Goal: Task Accomplishment & Management: Complete application form

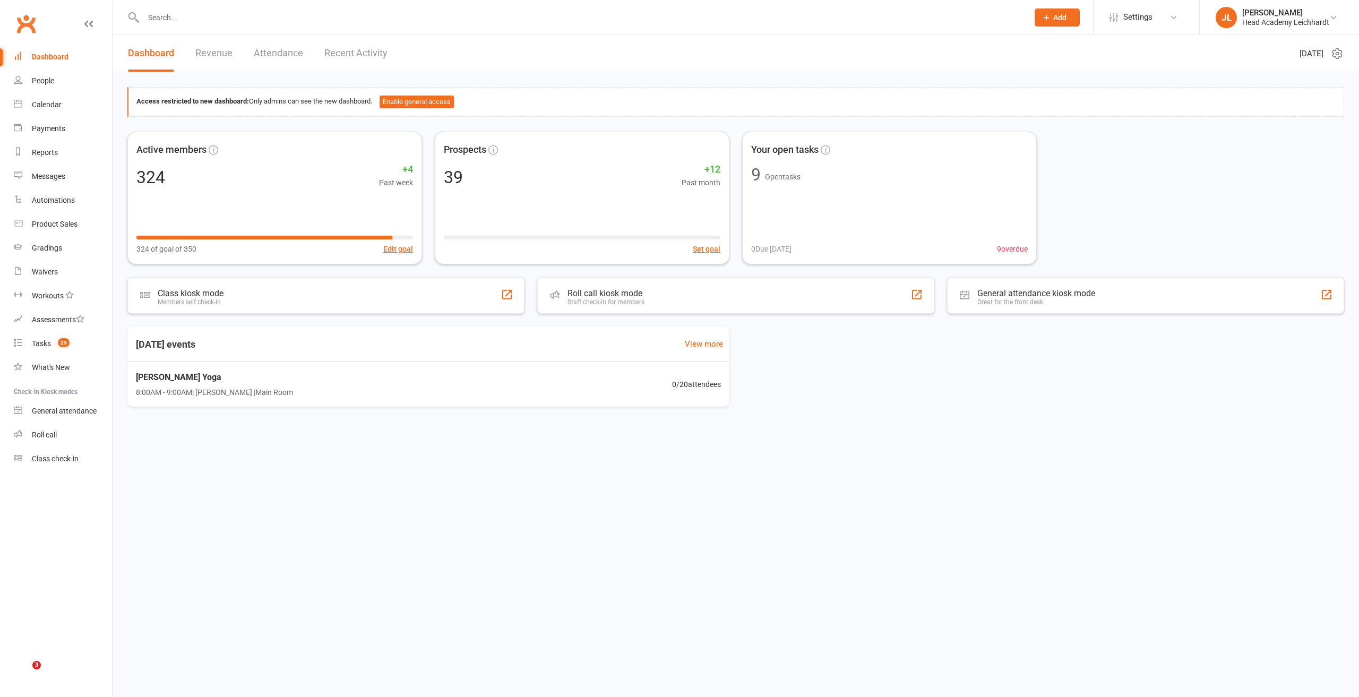
click at [322, 19] on input "text" at bounding box center [580, 17] width 881 height 15
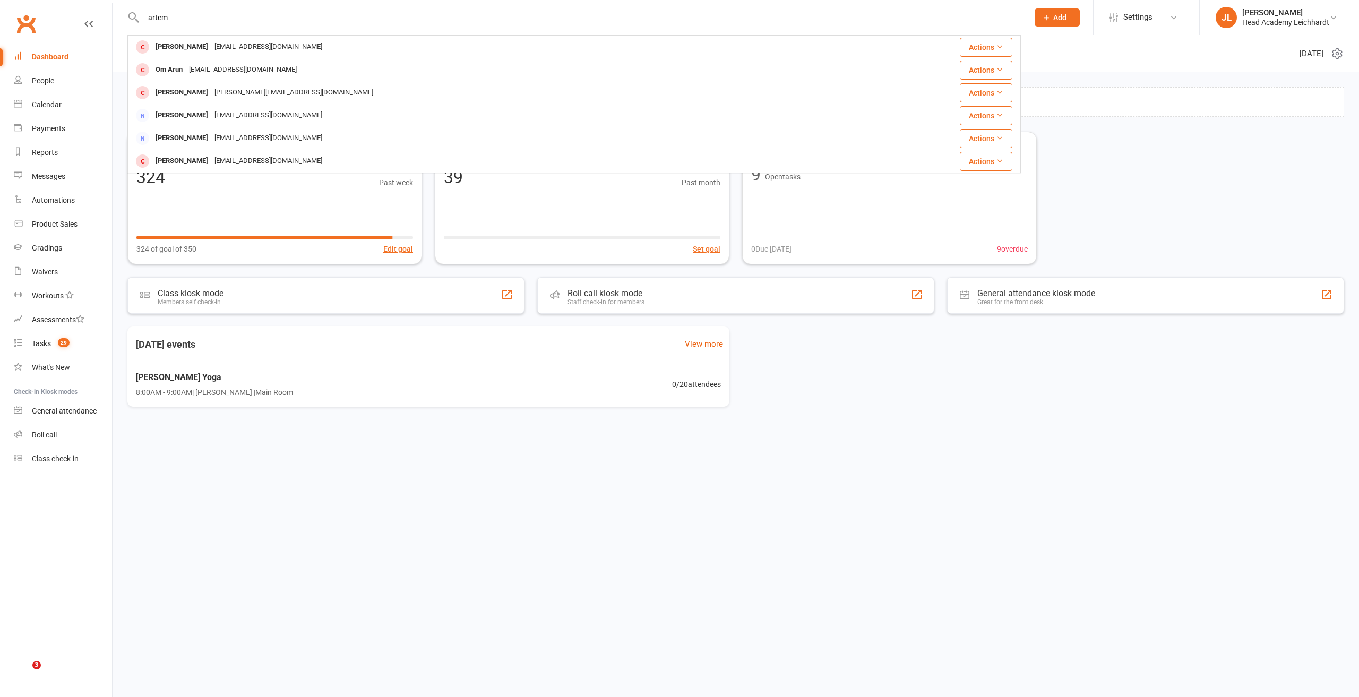
type input "artem"
click at [277, 49] on div "[EMAIL_ADDRESS][DOMAIN_NAME]" at bounding box center [268, 46] width 114 height 15
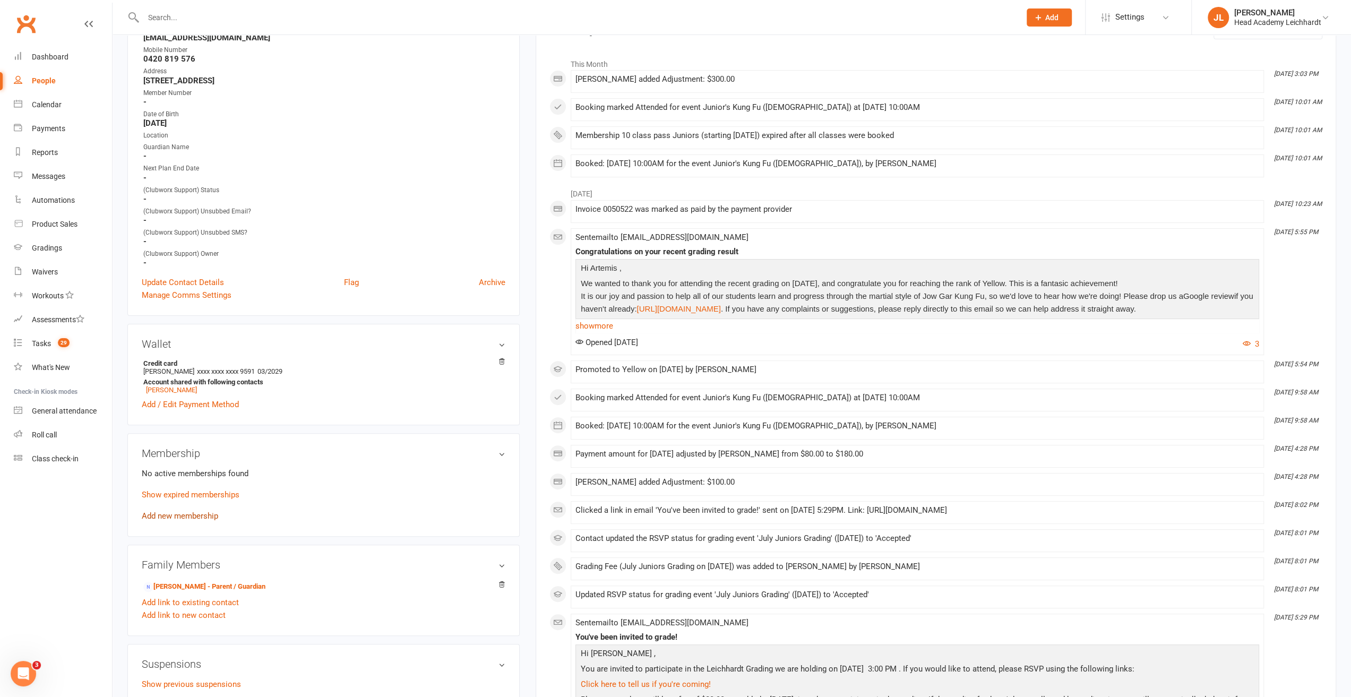
click at [194, 521] on link "Add new membership" at bounding box center [180, 516] width 76 height 10
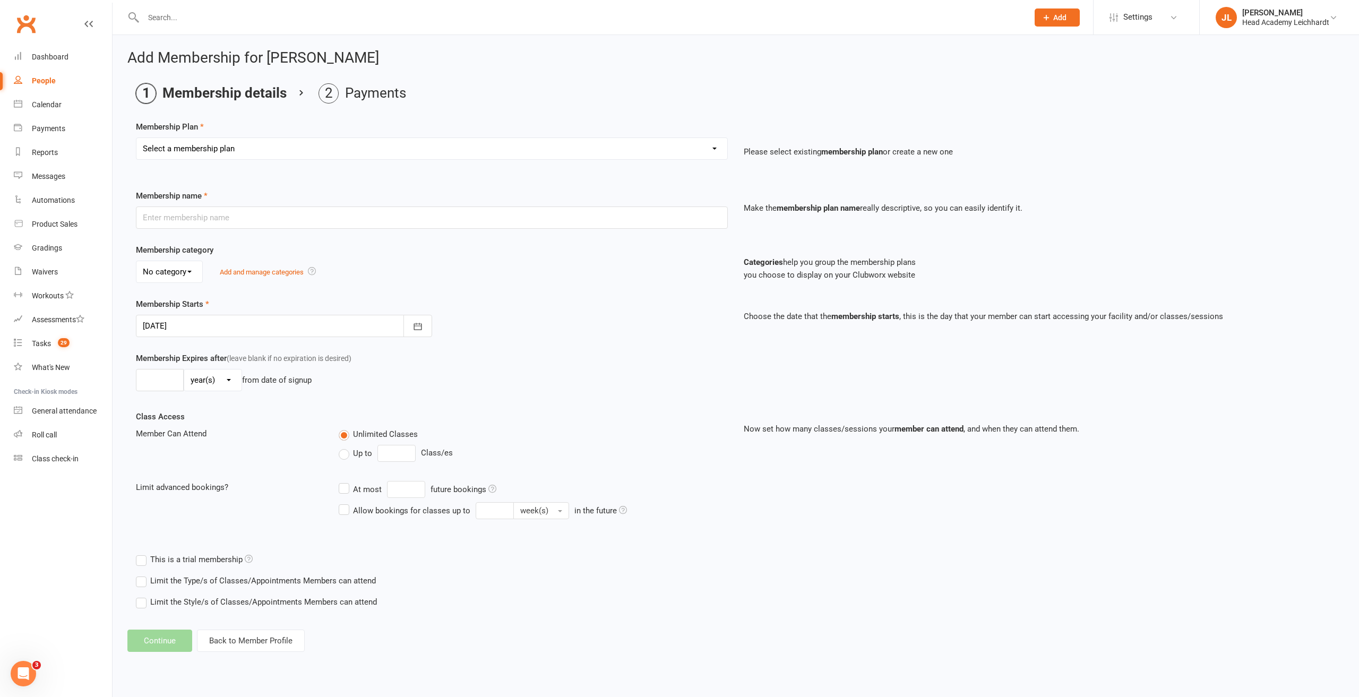
click at [272, 150] on select "Select a membership plan Create new Membership Plan 10 Class Pass Little Tigers…" at bounding box center [431, 148] width 591 height 21
select select "4"
click at [136, 138] on select "Select a membership plan Create new Membership Plan 10 Class Pass Little Tigers…" at bounding box center [431, 148] width 591 height 21
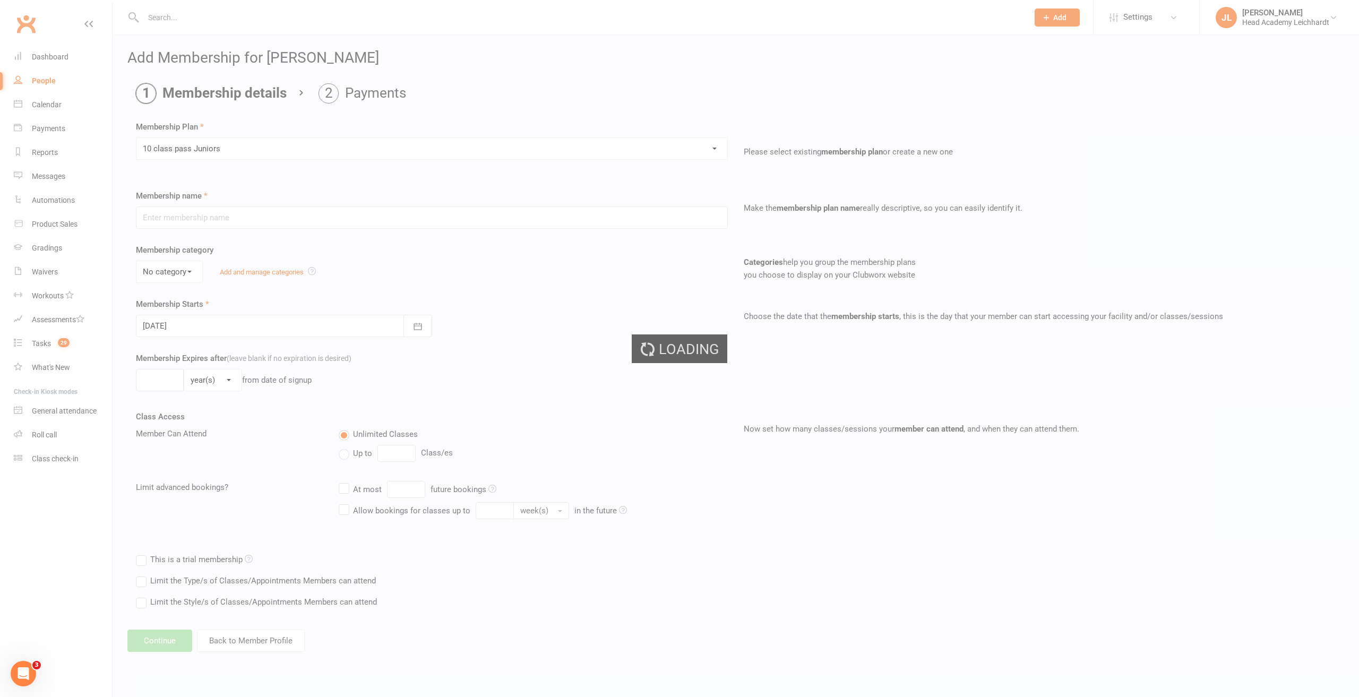
type input "10 class pass Juniors"
select select "3"
type input "4"
select select "2"
type input "10"
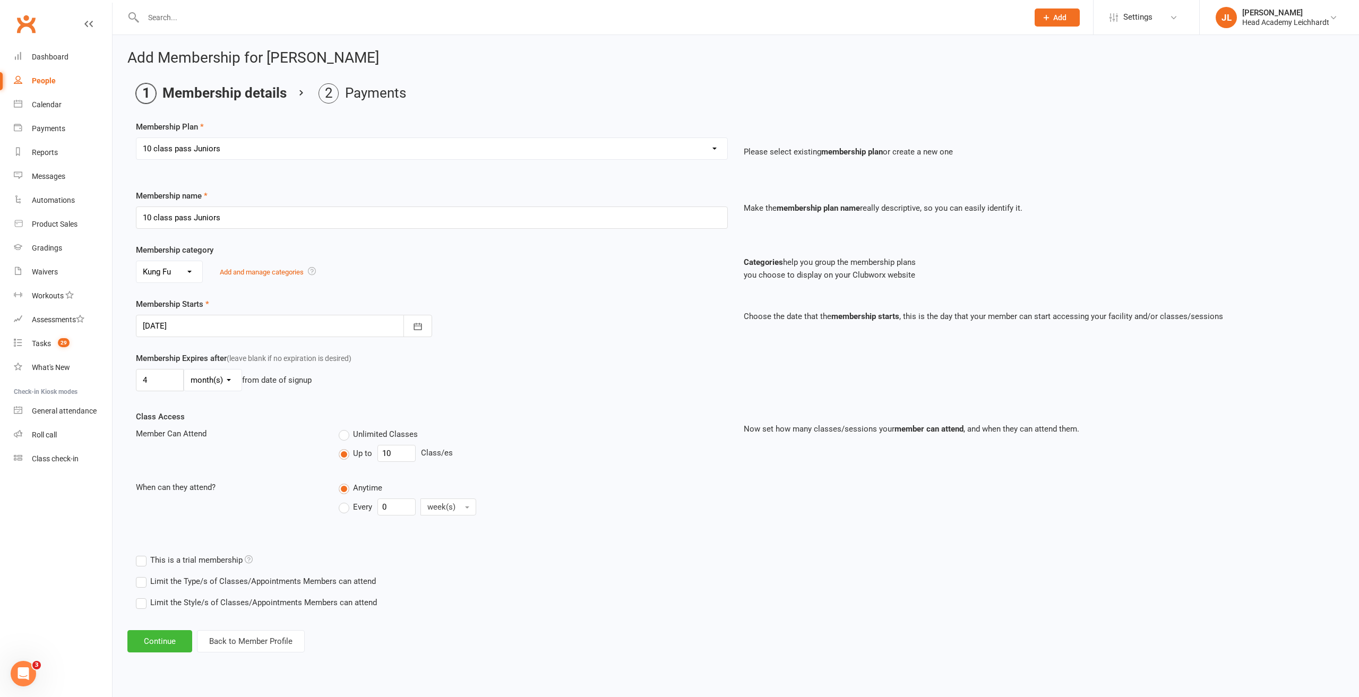
click at [216, 328] on div at bounding box center [284, 326] width 296 height 22
click at [194, 454] on button "18" at bounding box center [202, 453] width 22 height 19
type input "[DATE]"
click at [150, 633] on button "Continue" at bounding box center [159, 641] width 65 height 22
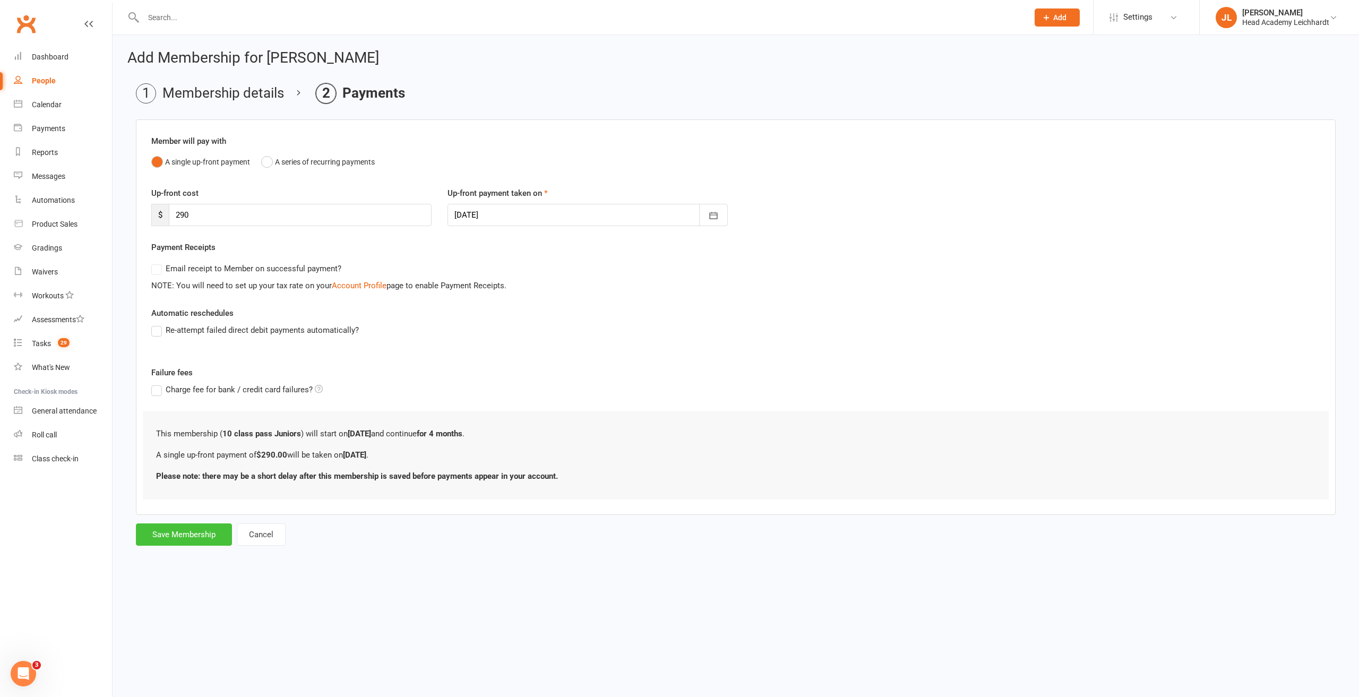
click at [167, 528] on button "Save Membership" at bounding box center [184, 535] width 96 height 22
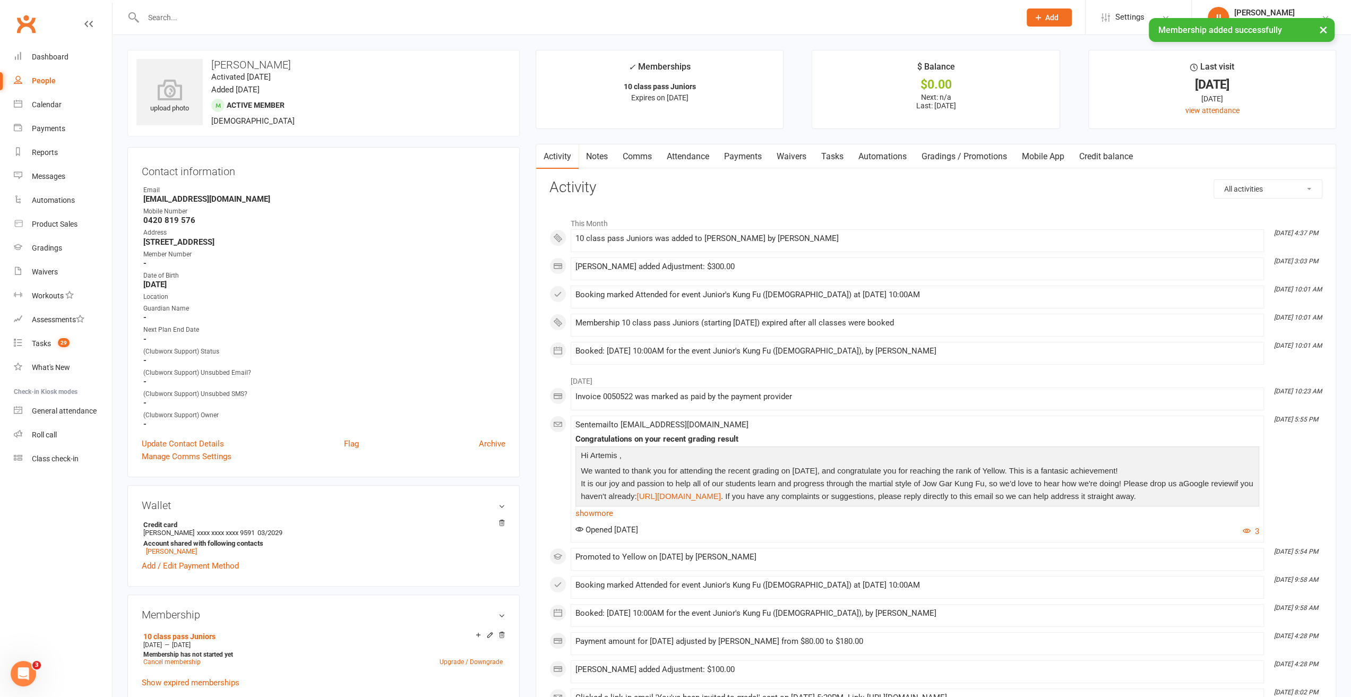
click at [740, 161] on link "Payments" at bounding box center [743, 156] width 53 height 24
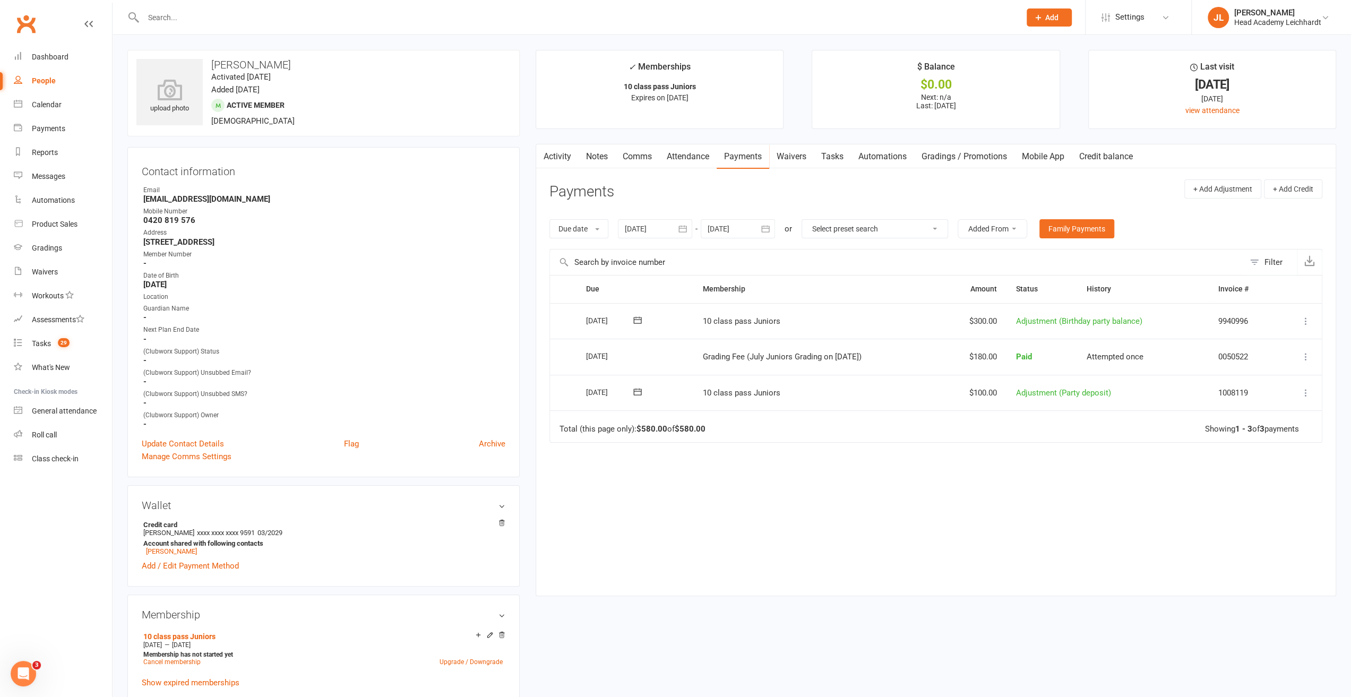
click at [750, 227] on div at bounding box center [738, 228] width 74 height 19
click at [771, 335] on span "15" at bounding box center [767, 335] width 8 height 8
type input "[DATE]"
click at [654, 225] on div at bounding box center [655, 228] width 74 height 19
click at [734, 335] on span "16" at bounding box center [731, 335] width 8 height 8
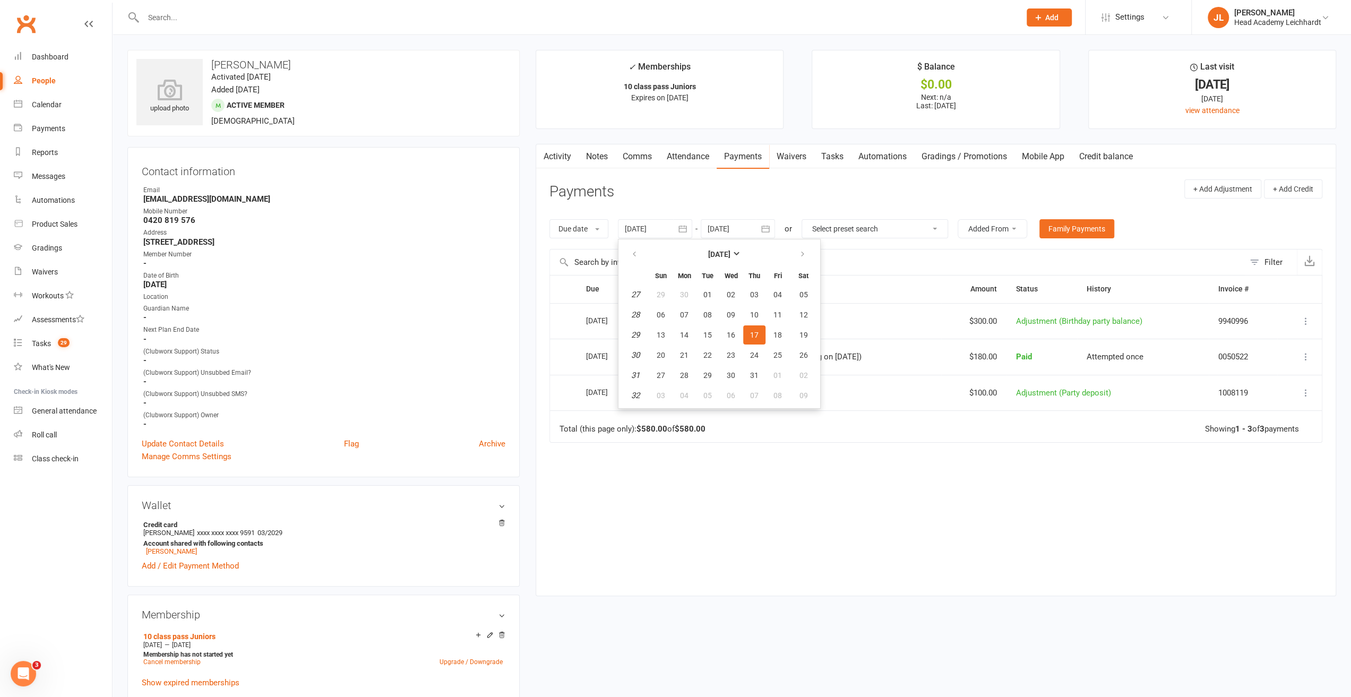
type input "[DATE]"
click at [711, 224] on div at bounding box center [738, 228] width 74 height 19
click at [795, 327] on button "16" at bounding box center [790, 334] width 22 height 19
click at [757, 227] on div at bounding box center [738, 228] width 74 height 19
click at [816, 333] on span "17" at bounding box center [814, 335] width 8 height 8
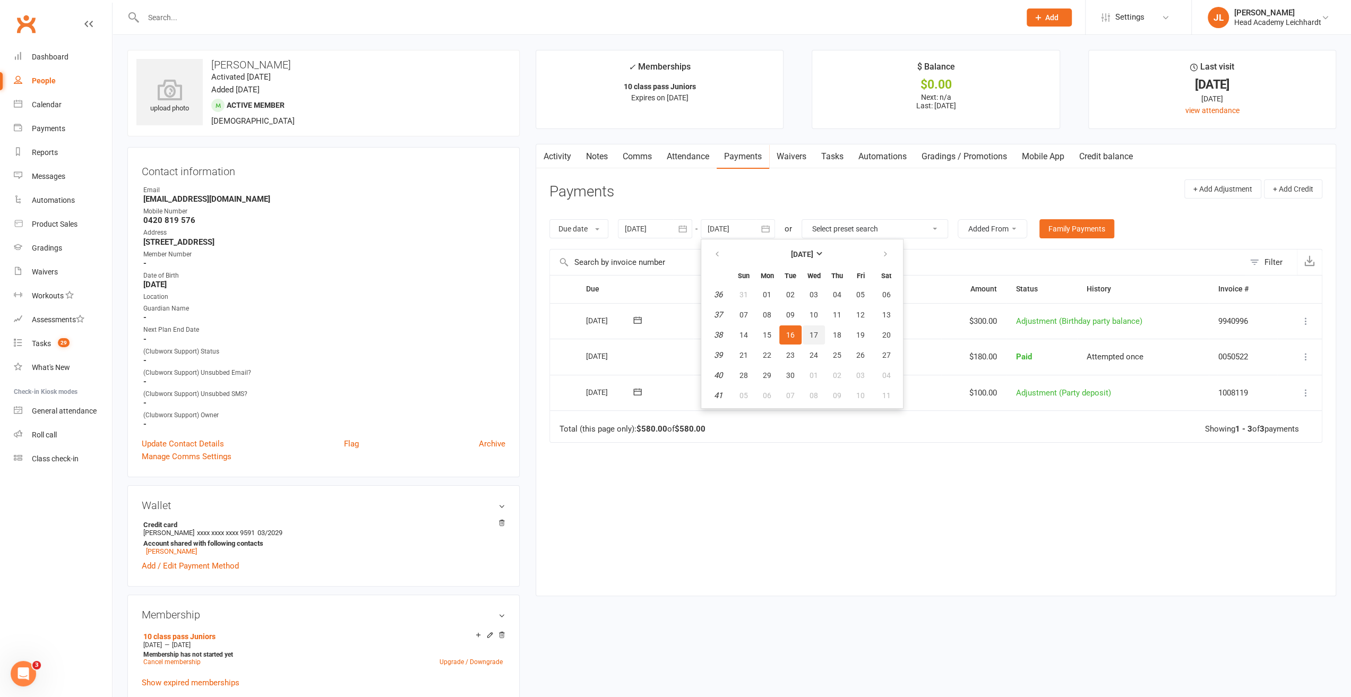
type input "[DATE]"
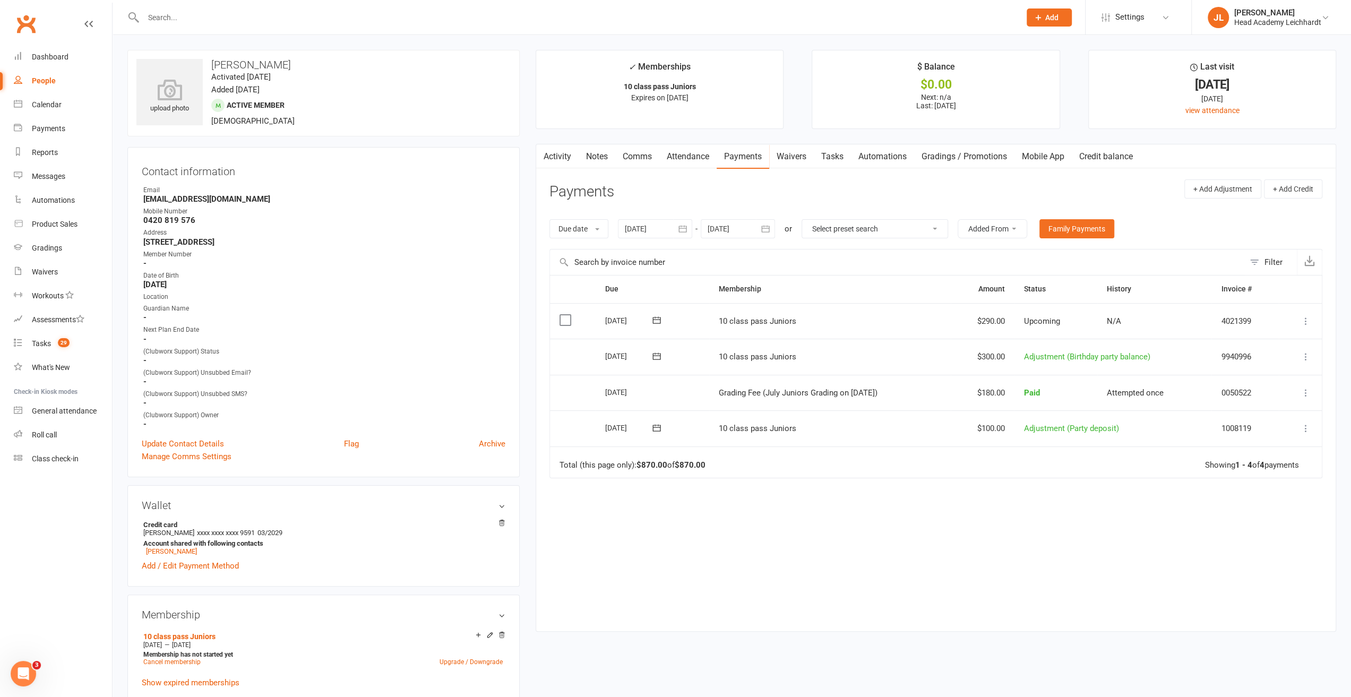
click at [1306, 318] on icon at bounding box center [1306, 321] width 11 height 11
click at [1253, 419] on link "Change amount" at bounding box center [1259, 426] width 105 height 21
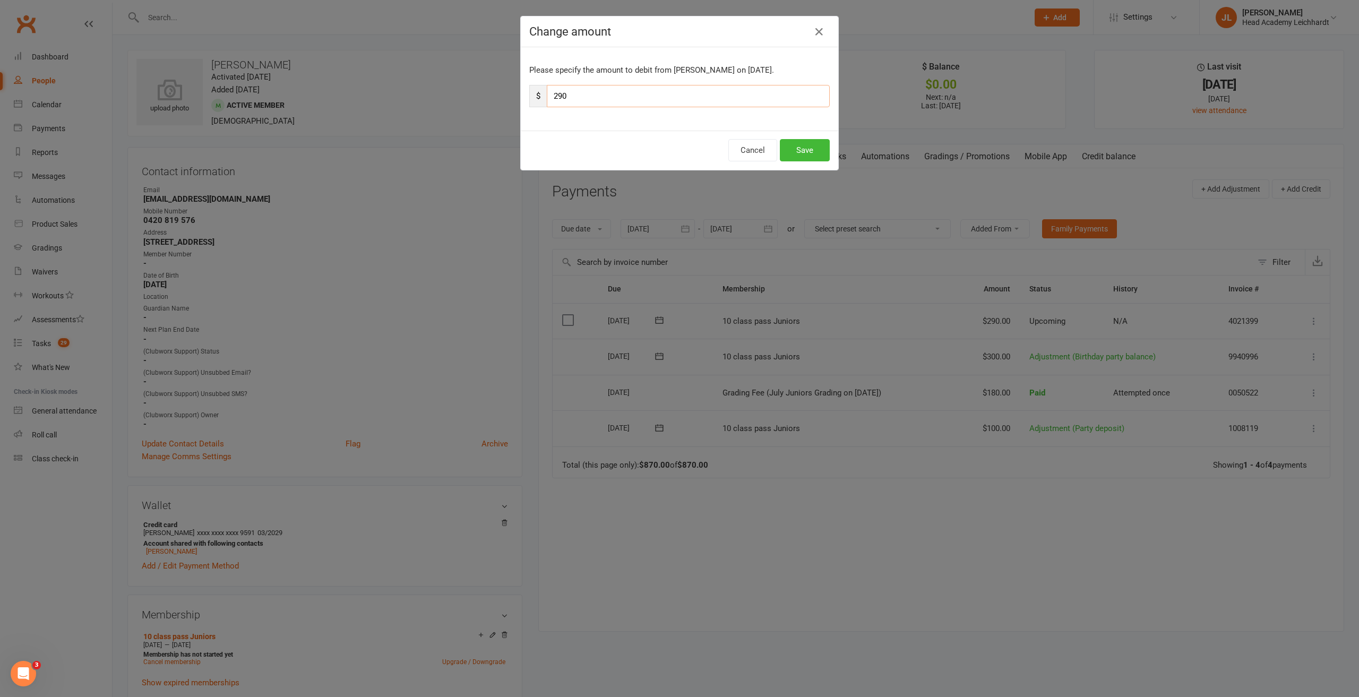
click at [547, 93] on input "290" at bounding box center [688, 96] width 283 height 22
type input "590"
click at [808, 151] on button "Save" at bounding box center [805, 150] width 50 height 22
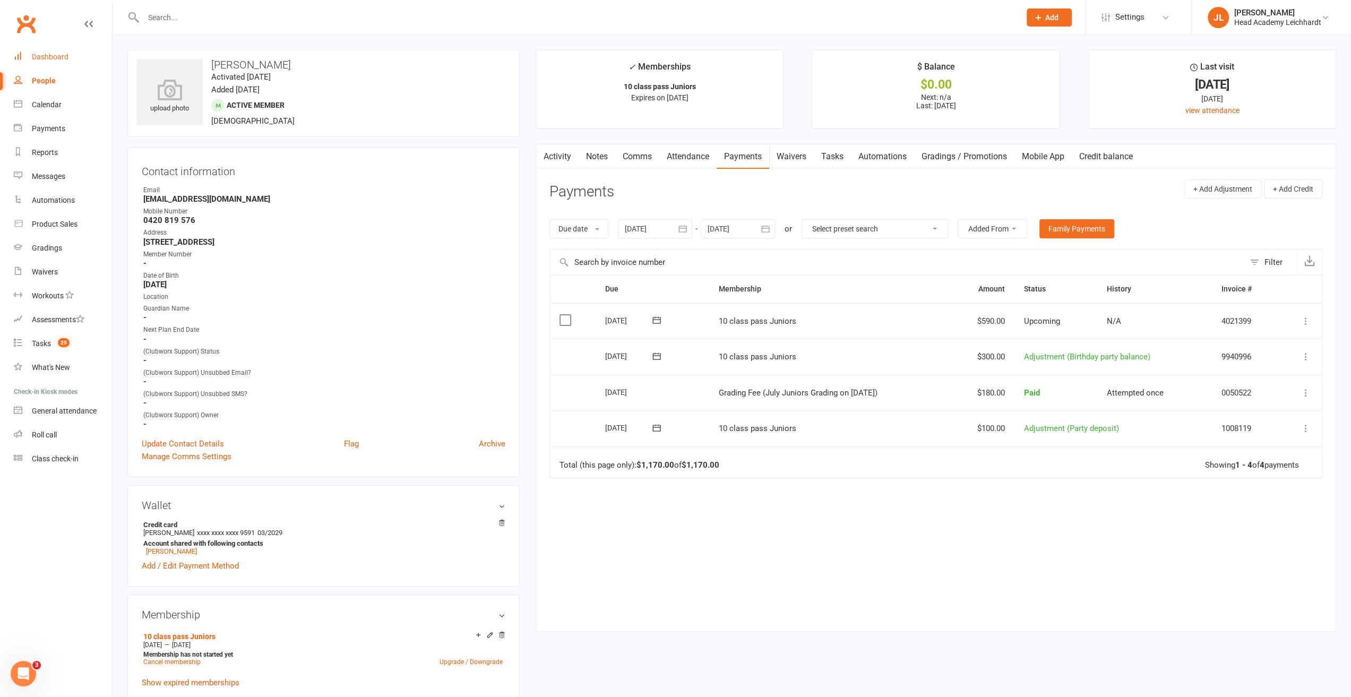
click at [71, 63] on link "Dashboard" at bounding box center [63, 57] width 98 height 24
